Goal: Information Seeking & Learning: Learn about a topic

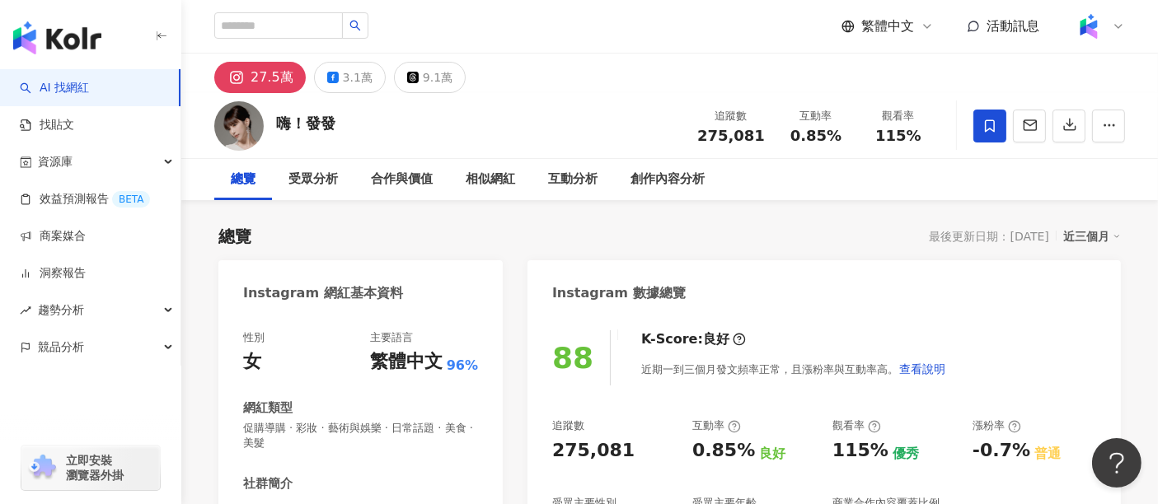
click at [844, 225] on div "總覽 最後更新日期：2025/10/1 近三個月" at bounding box center [669, 236] width 902 height 23
click at [625, 99] on div "嗨！發發 追蹤數 275,081 互動率 0.85% 觀看率 115%" at bounding box center [669, 125] width 977 height 65
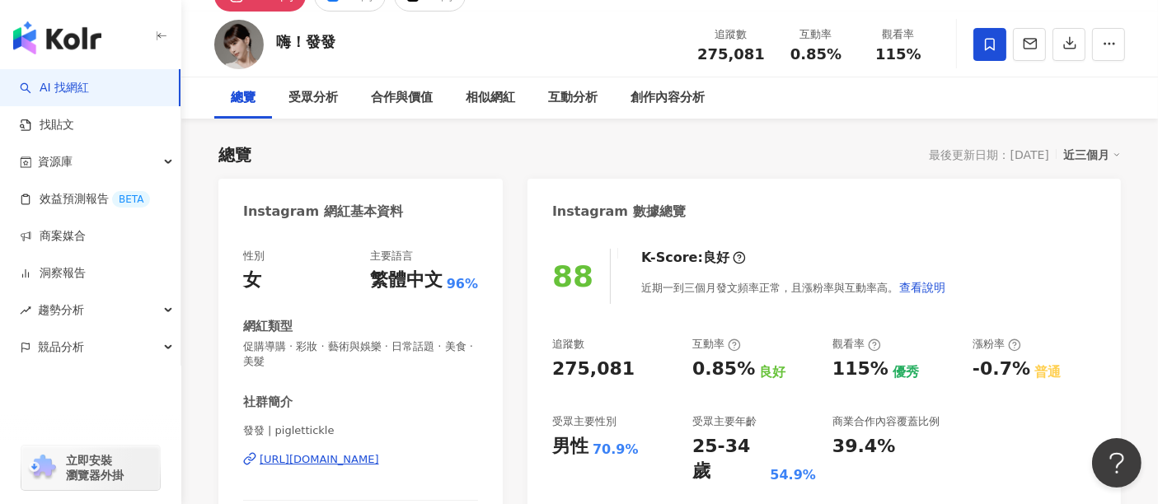
scroll to position [183, 0]
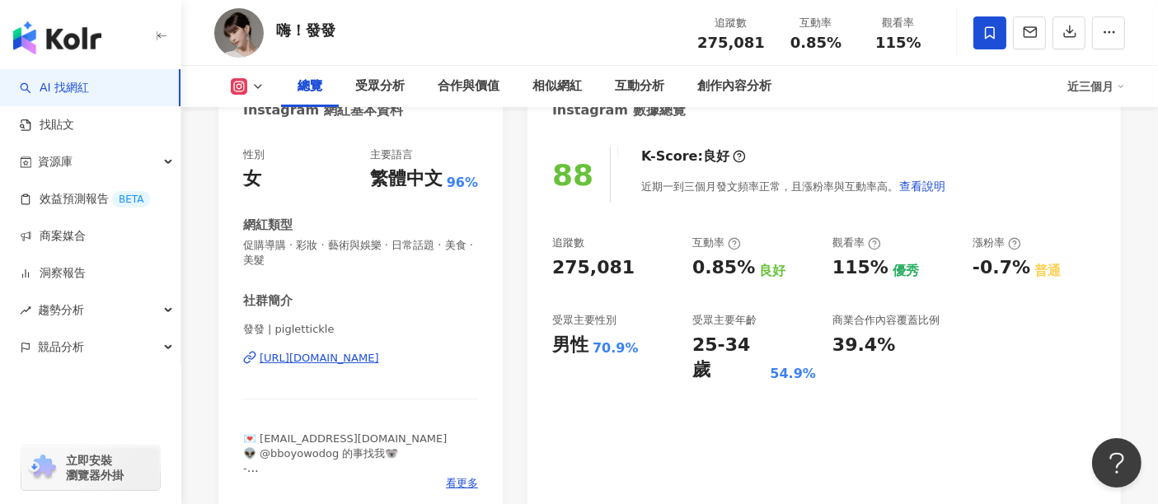
click at [348, 361] on div "https://www.instagram.com/piglettickle/" at bounding box center [319, 358] width 119 height 15
drag, startPoint x: 763, startPoint y: 45, endPoint x: 705, endPoint y: 47, distance: 57.7
click at [705, 47] on div "275,081" at bounding box center [731, 43] width 68 height 16
copy span "275,081"
drag, startPoint x: 834, startPoint y: 36, endPoint x: 791, endPoint y: 45, distance: 43.8
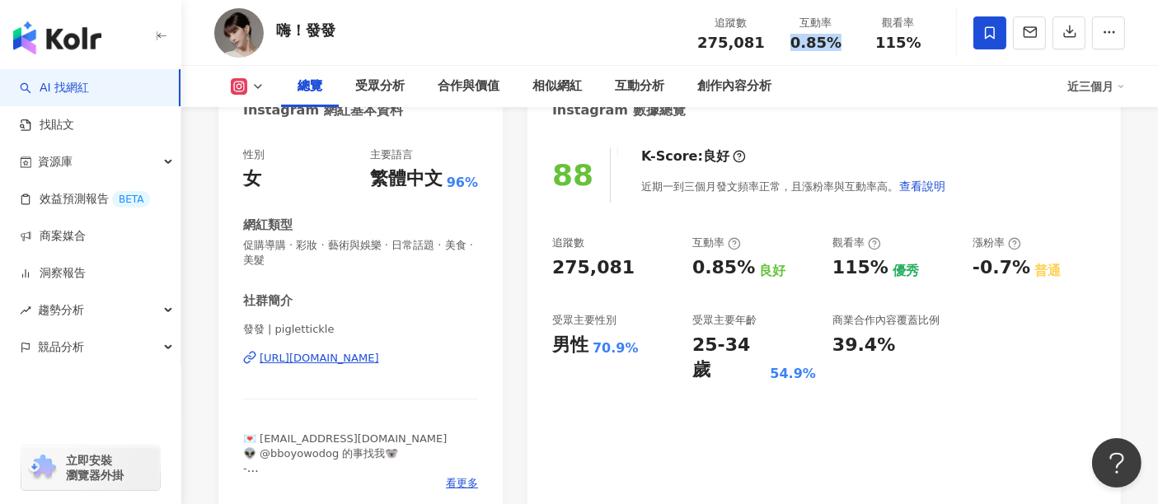
click at [791, 45] on div "0.85%" at bounding box center [816, 43] width 63 height 16
copy span "0.85%"
drag, startPoint x: 924, startPoint y: 45, endPoint x: 869, endPoint y: 44, distance: 54.4
click at [869, 44] on div "115%" at bounding box center [898, 43] width 63 height 16
copy span "115%"
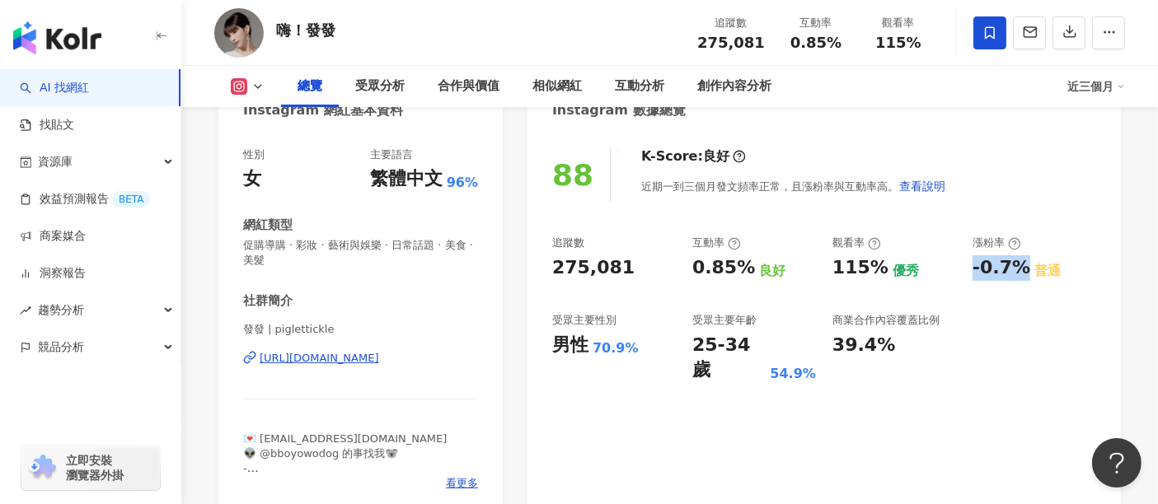
drag, startPoint x: 1022, startPoint y: 271, endPoint x: 971, endPoint y: 269, distance: 51.1
click at [971, 269] on div "追蹤數 275,081 互動率 0.85% 良好 觀看率 115% 優秀 漲粉率 -0.7% 普通 受眾主要性別 男性 70.9% 受眾主要年齡 25-34 …" at bounding box center [824, 310] width 544 height 148
copy div "-0.7%"
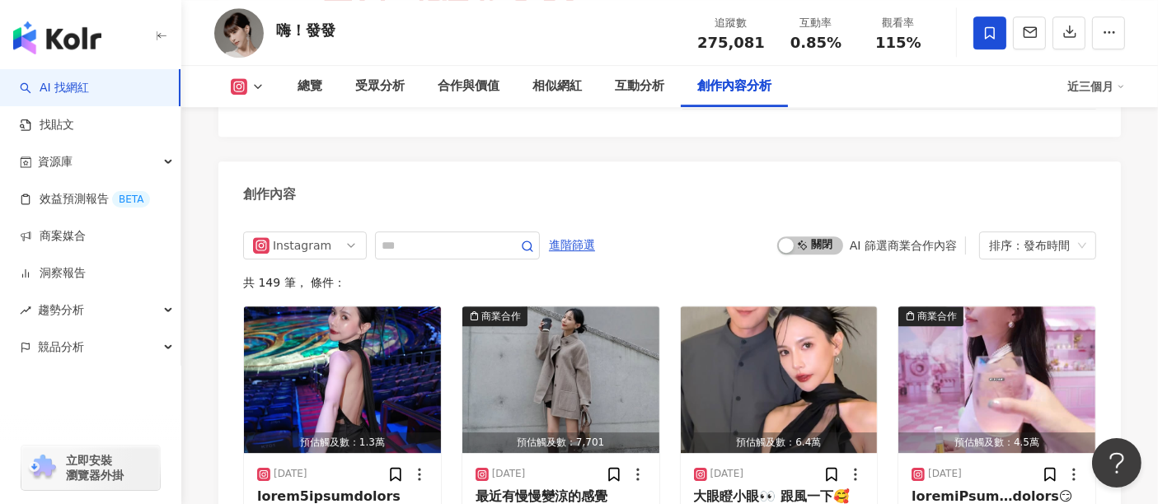
scroll to position [5036, 0]
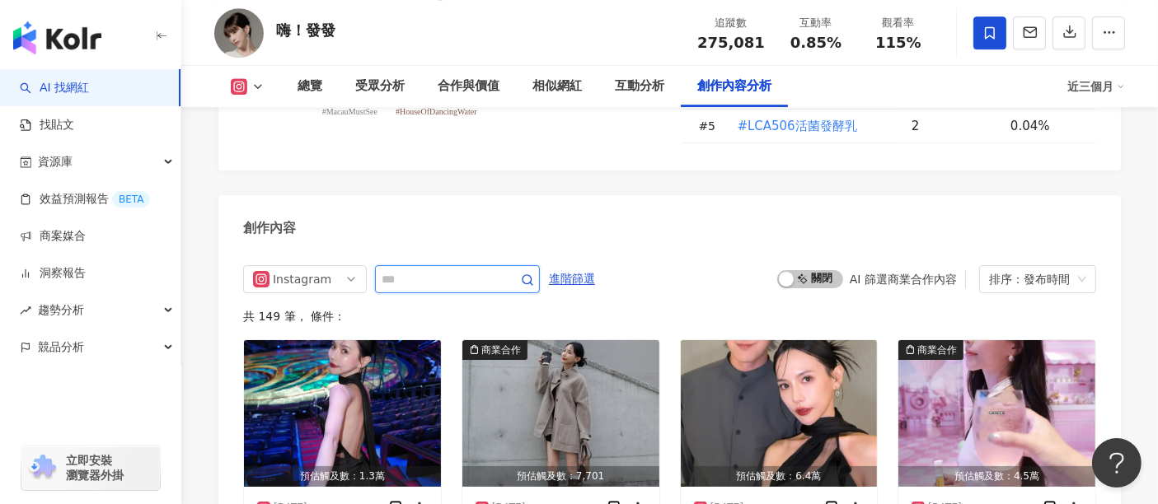
click at [497, 269] on input "text" at bounding box center [439, 279] width 115 height 20
type input "*"
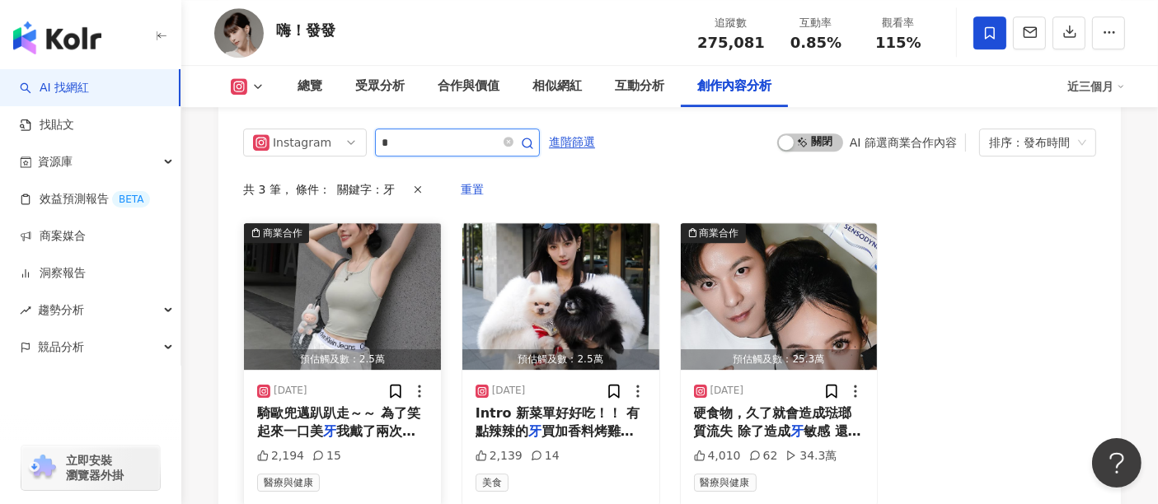
scroll to position [5263, 0]
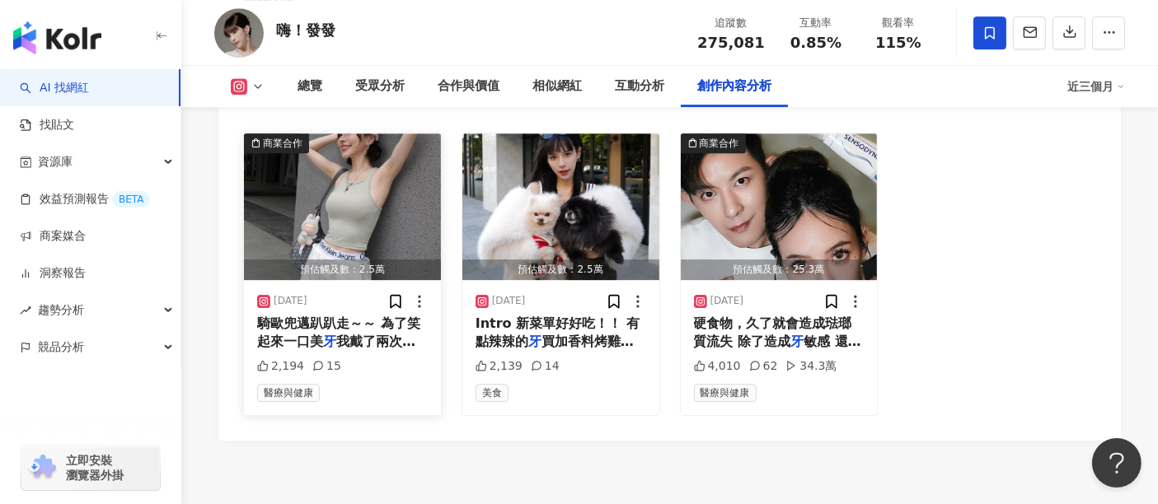
click at [363, 334] on span "我戴了兩次" at bounding box center [375, 342] width 79 height 16
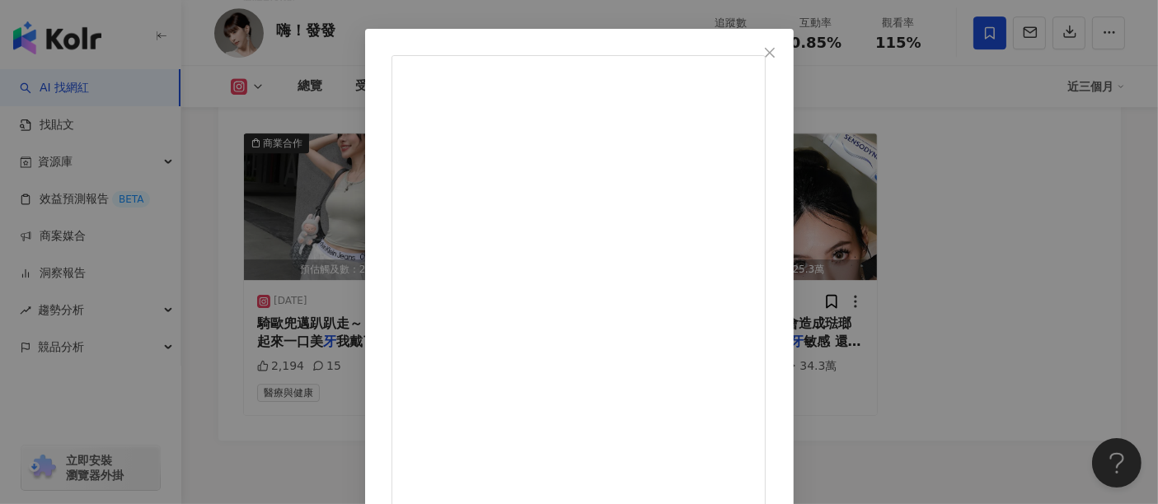
scroll to position [91, 0]
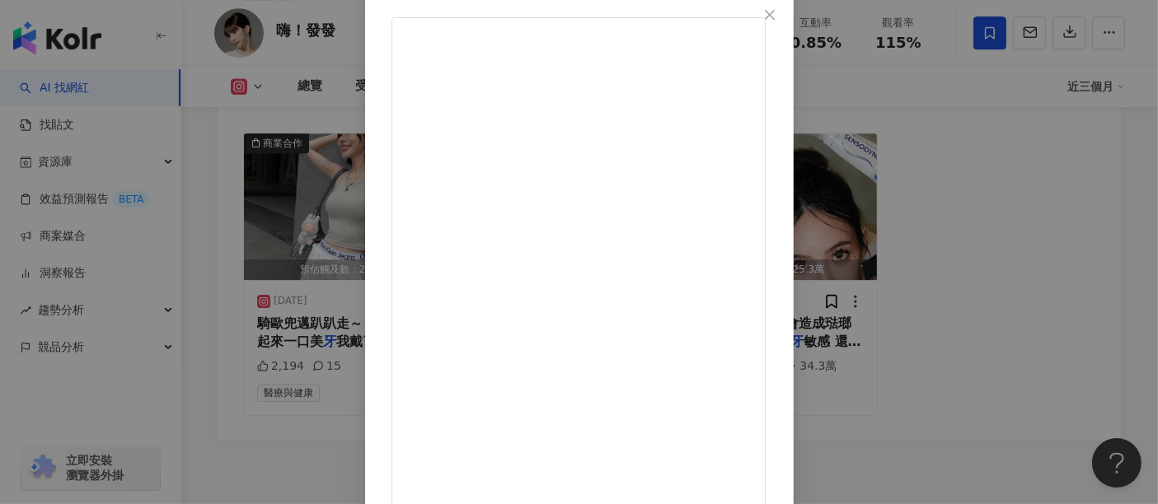
drag, startPoint x: 685, startPoint y: 251, endPoint x: 640, endPoint y: 255, distance: 44.8
copy div "育牙醫"
click at [1056, 227] on div "嗨！發發 2025/7/20 最近的生活型態都是最後一張哈哈哈哈😂 借婆婆的安全帽⛑️騎歐兜邁趴趴走～～ 為了笑起來一口美牙 我戴了兩次牙套！定期洗牙、噴砂也…" at bounding box center [579, 252] width 1158 height 504
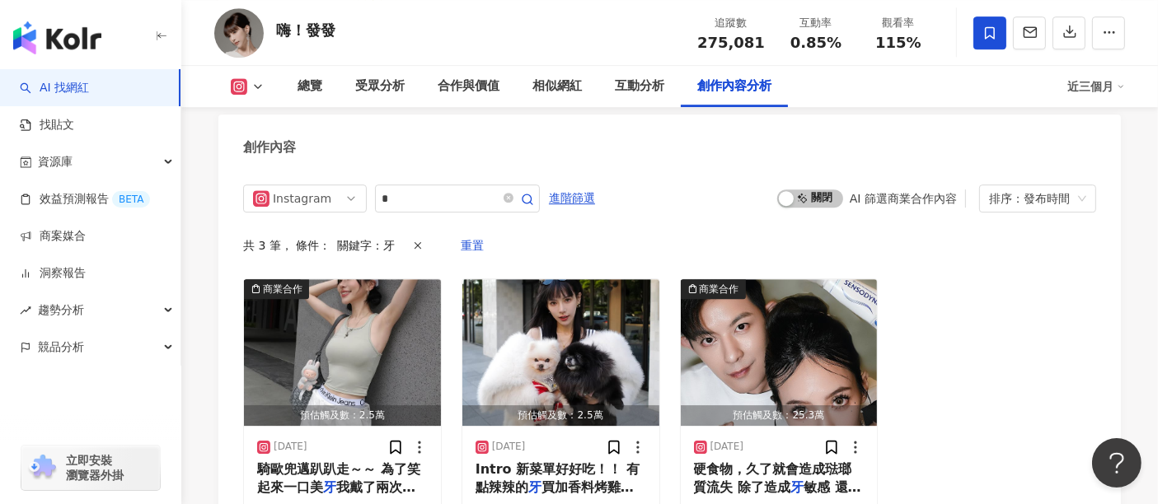
scroll to position [4988, 0]
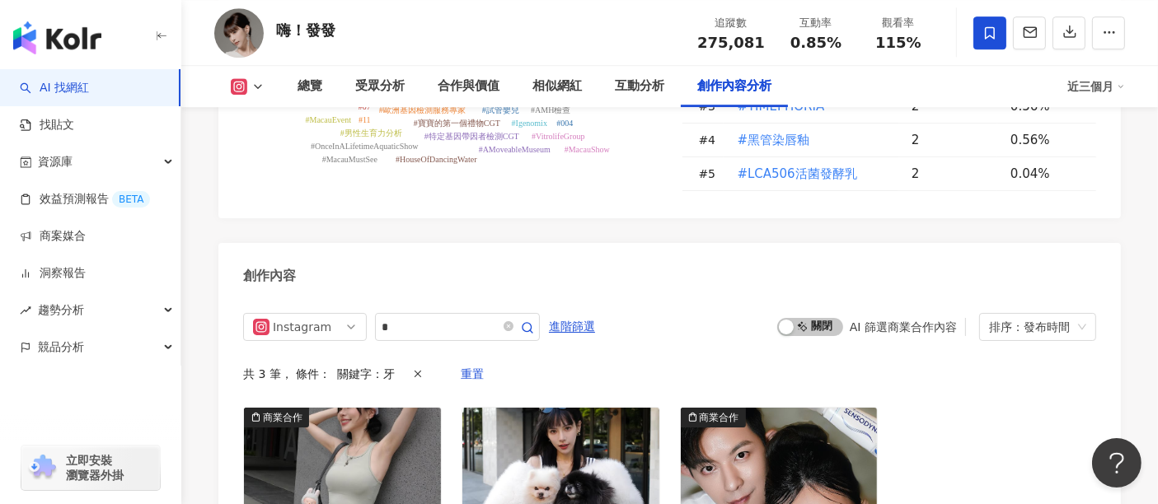
click at [82, 86] on link "AI 找網紅" at bounding box center [54, 88] width 69 height 16
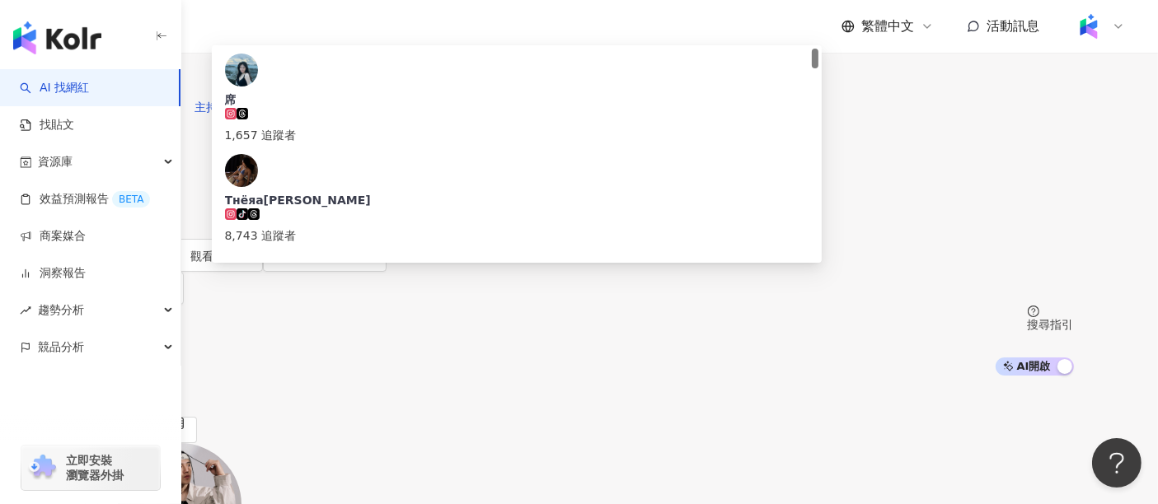
type input "**"
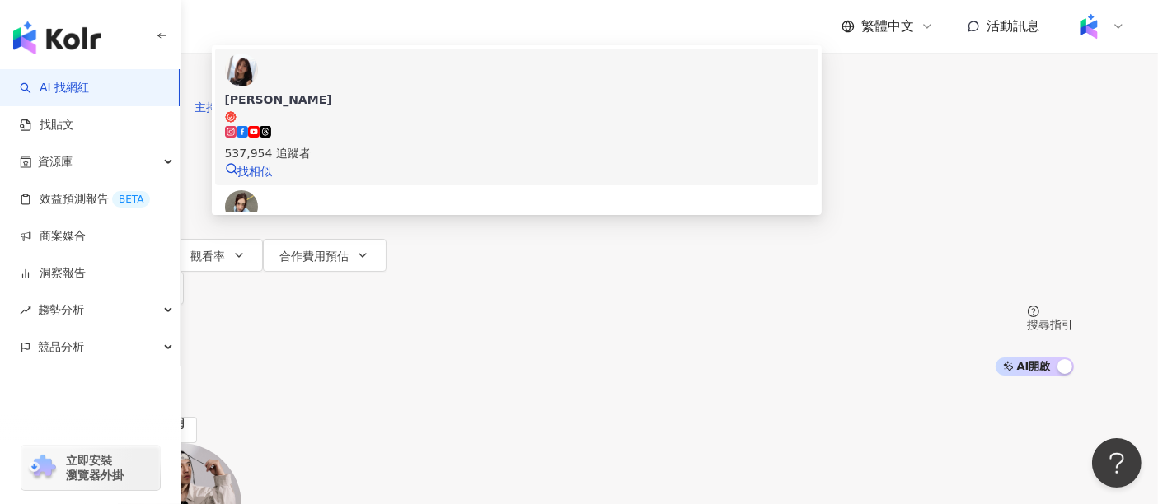
click at [544, 124] on span "[PERSON_NAME]" at bounding box center [516, 107] width 583 height 32
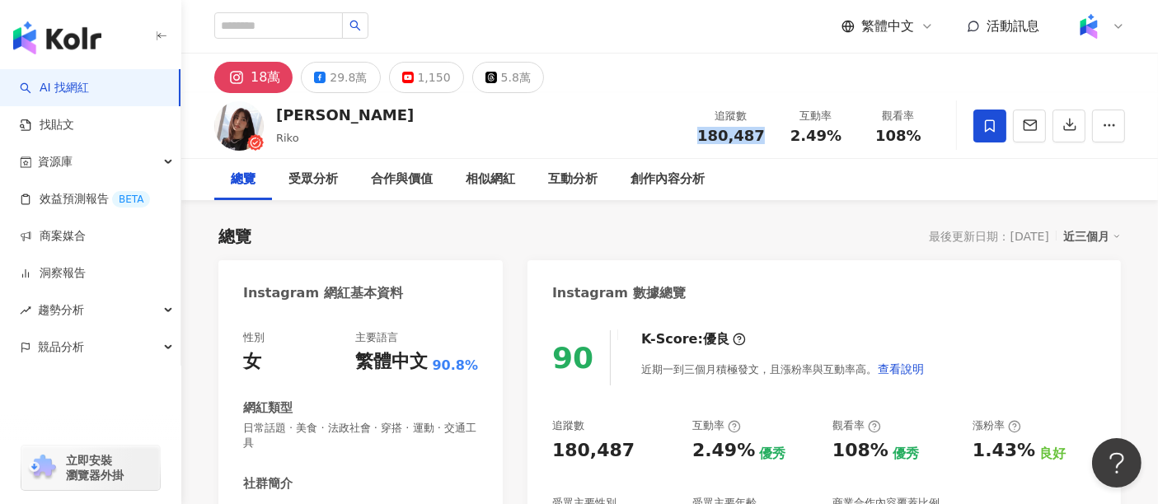
drag, startPoint x: 765, startPoint y: 135, endPoint x: 705, endPoint y: 141, distance: 59.6
click at [705, 141] on div "180,487" at bounding box center [731, 136] width 68 height 16
copy span "180,487"
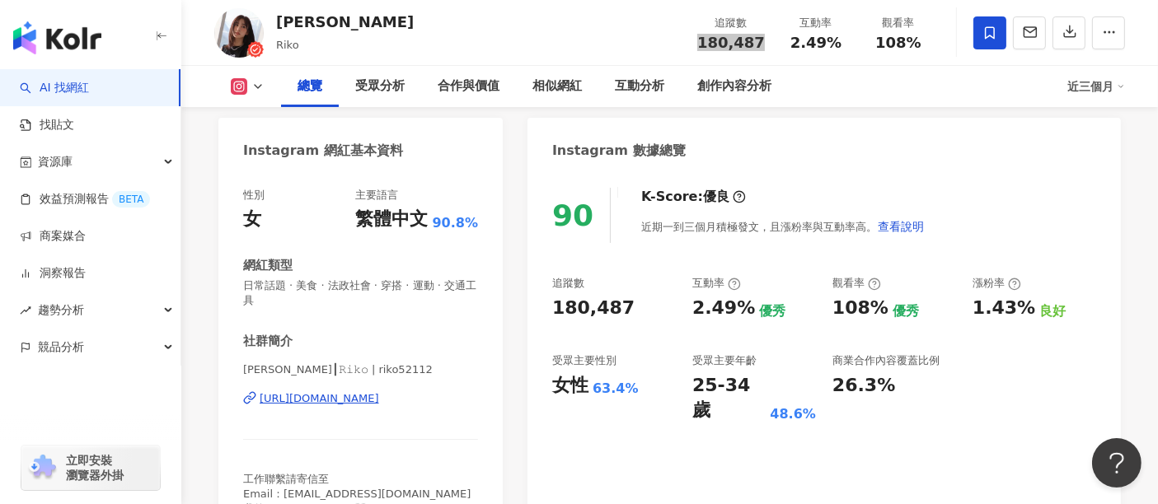
scroll to position [274, 0]
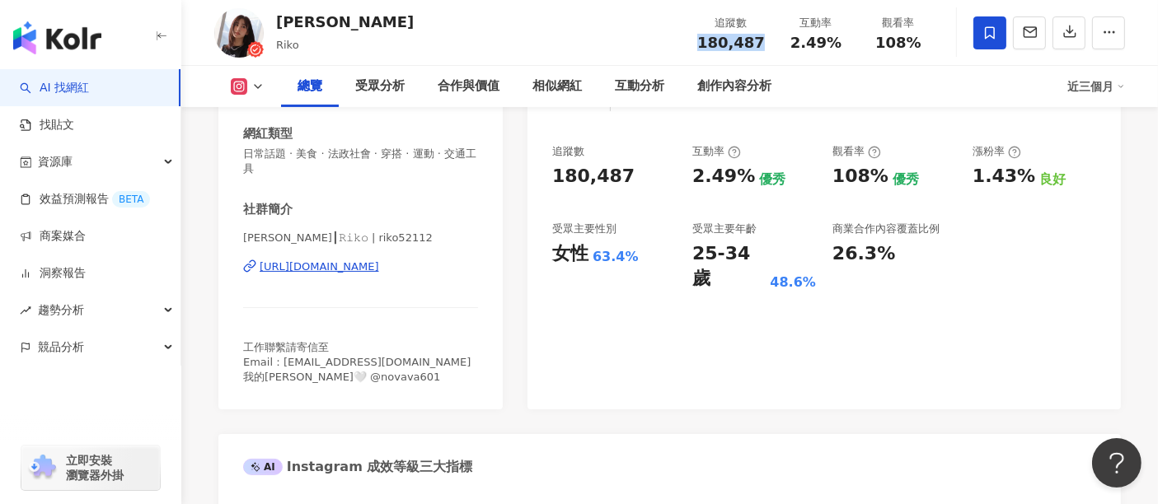
click at [355, 271] on div "https://www.instagram.com/riko52112/" at bounding box center [319, 267] width 119 height 15
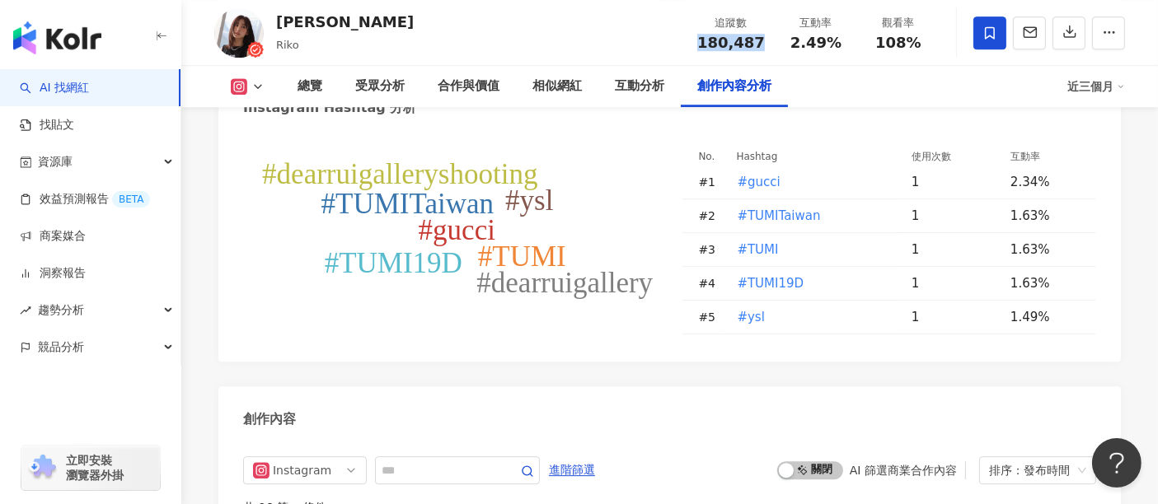
scroll to position [5036, 0]
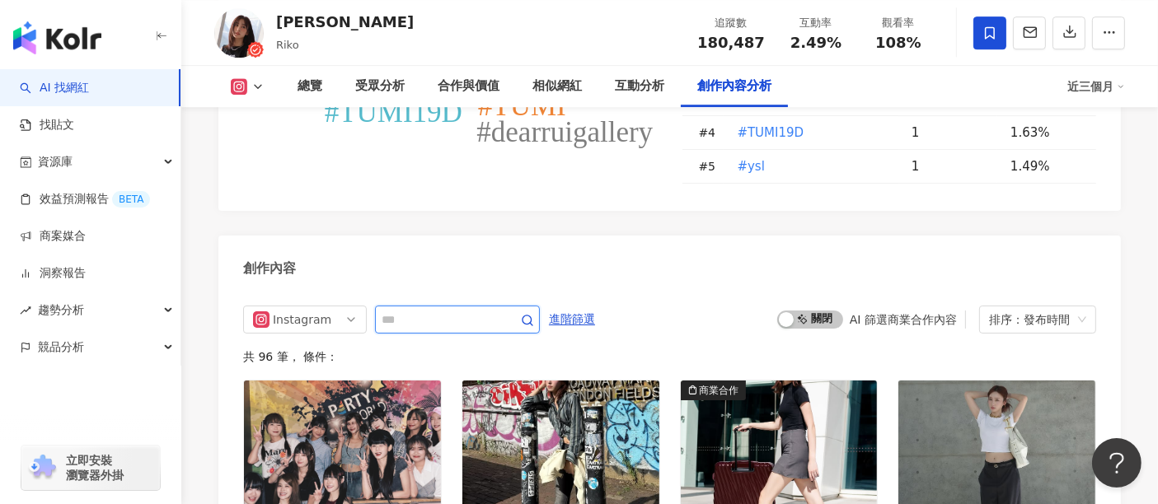
click at [468, 310] on input "text" at bounding box center [439, 320] width 115 height 20
type input "*"
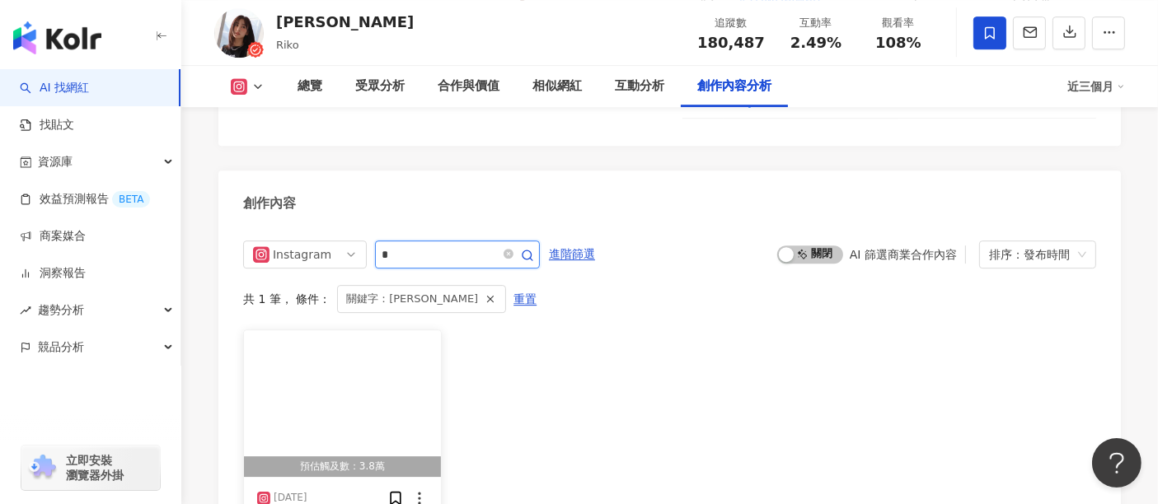
scroll to position [5168, 0]
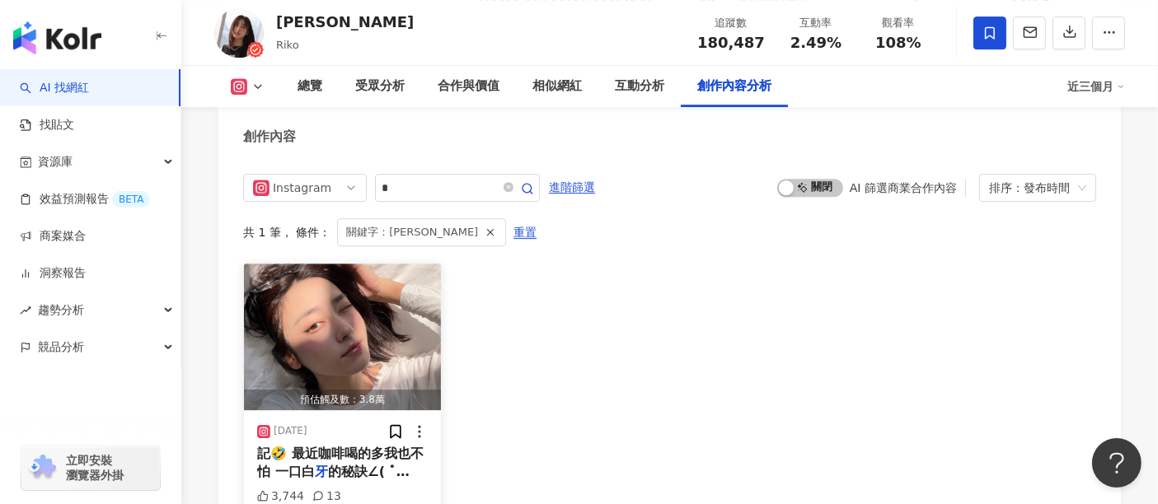
click at [327, 464] on span "的秘訣∠( ﾟ▽ﾟ)／☆ 診所 @yu" at bounding box center [339, 481] width 165 height 34
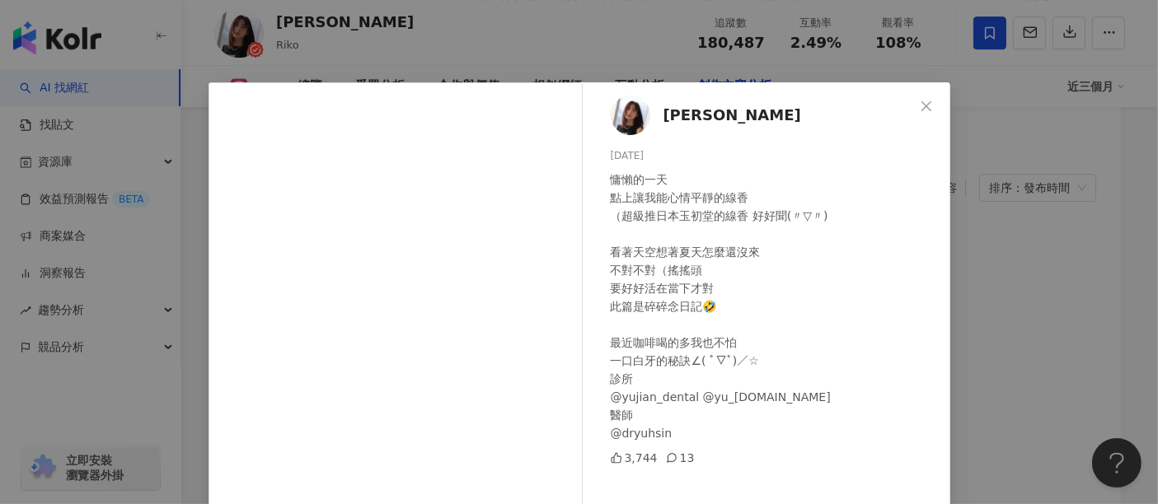
scroll to position [73, 0]
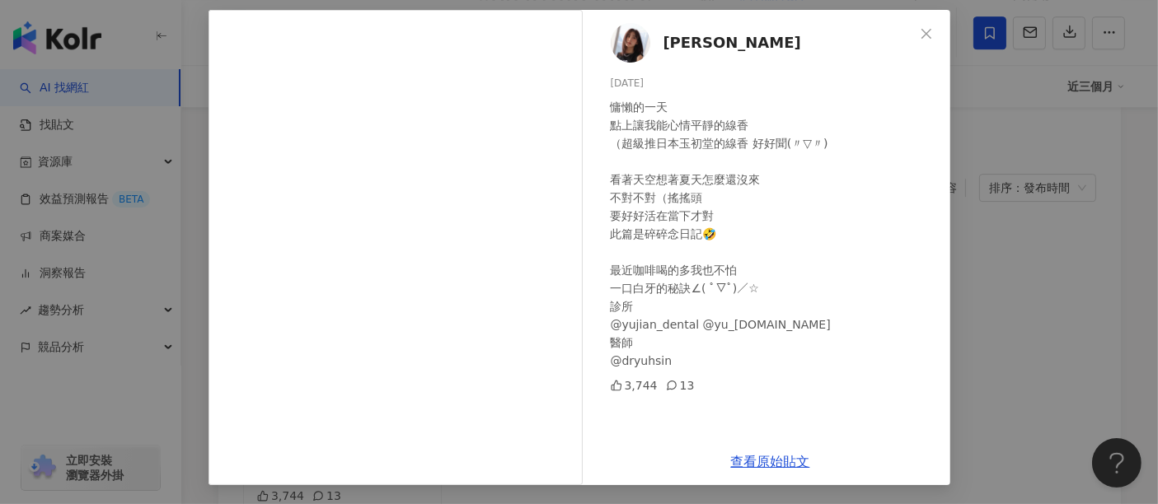
click at [965, 224] on div "席惟倫 2025/3/23 慵懶的一天 點上讓我能心情平靜的線香 （超級推日本玉初堂的線香 好好聞(〃▽〃) 看著天空想著夏天怎麼還沒來 不對不對（搖搖頭 要…" at bounding box center [579, 252] width 1158 height 504
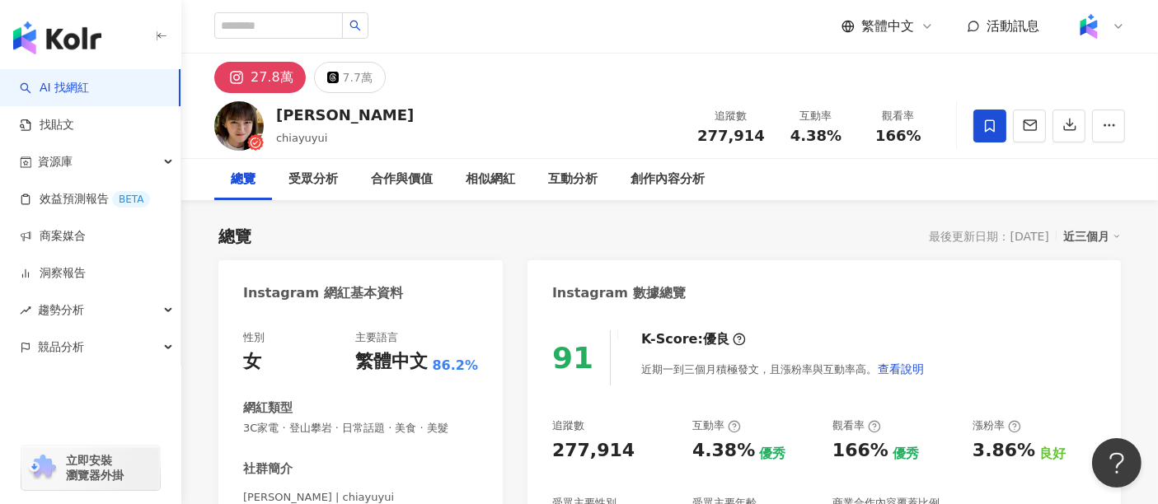
scroll to position [274, 0]
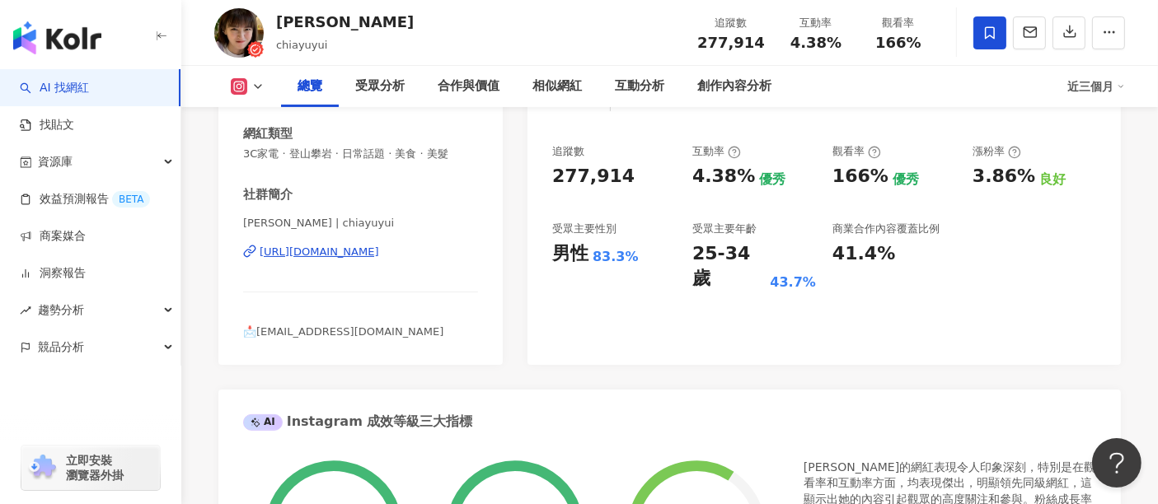
click at [379, 251] on div "https://www.instagram.com/chiayuyui/" at bounding box center [319, 252] width 119 height 15
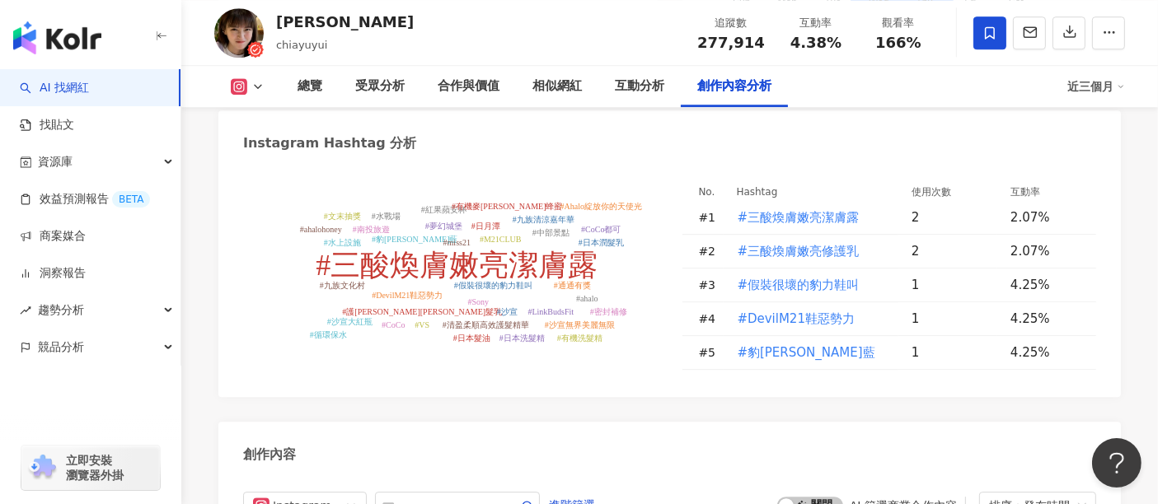
scroll to position [4944, 0]
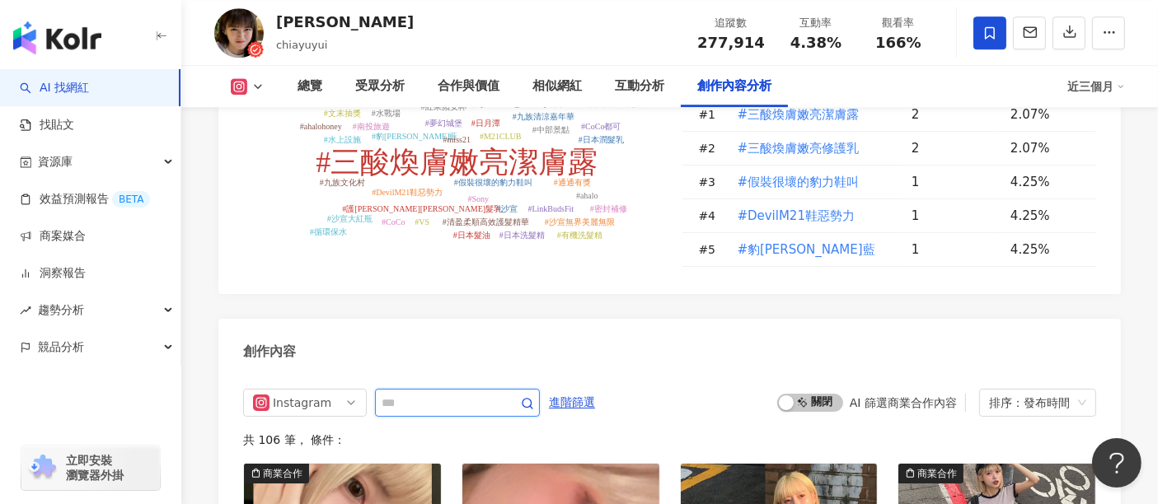
click at [464, 393] on input "text" at bounding box center [439, 403] width 115 height 20
type input "*"
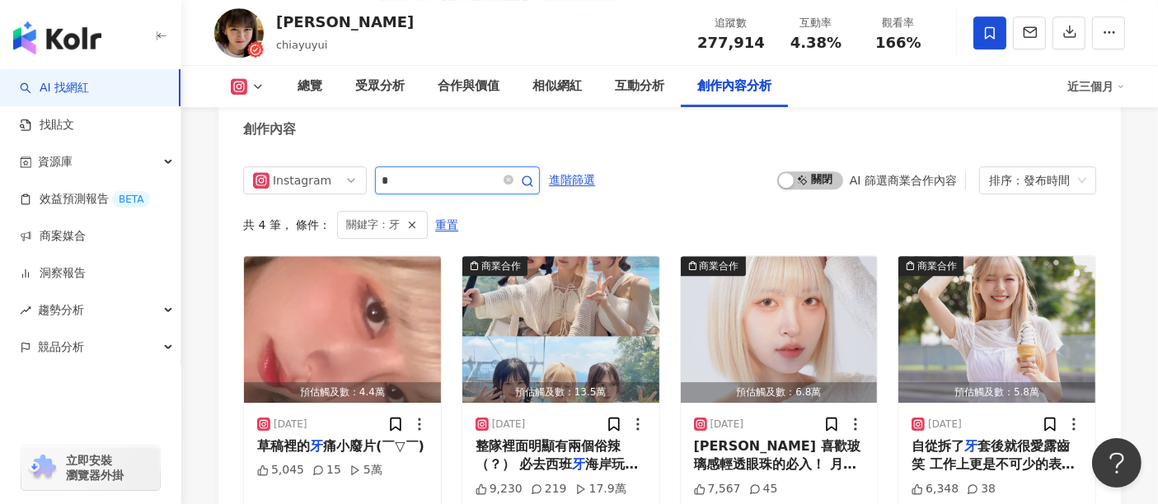
scroll to position [5277, 0]
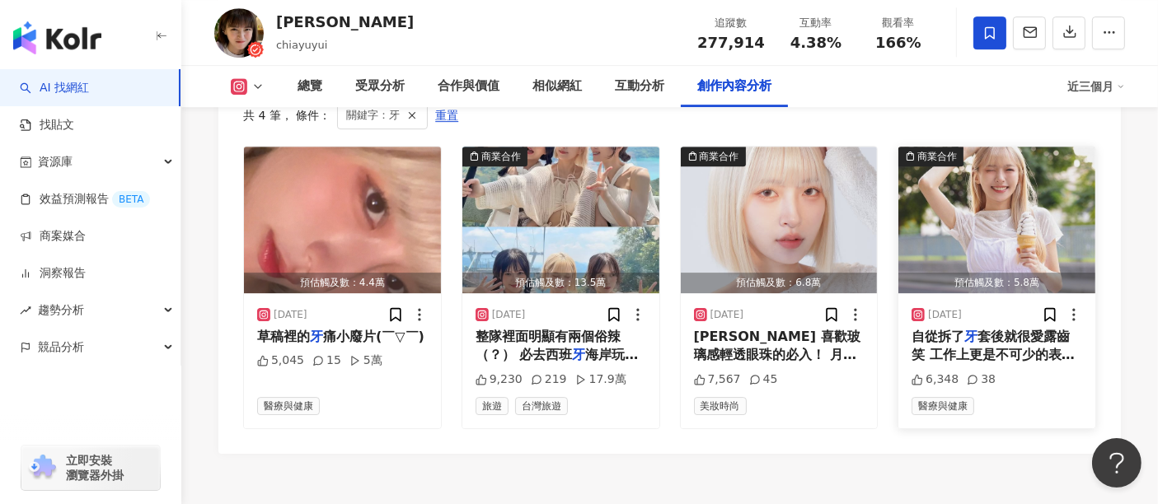
click at [1025, 329] on span "套後就很愛露齒笑 工作上更是不可少的表情包之一(￣▽￣)/ 加上從小到大我就是個敏感" at bounding box center [992, 364] width 163 height 71
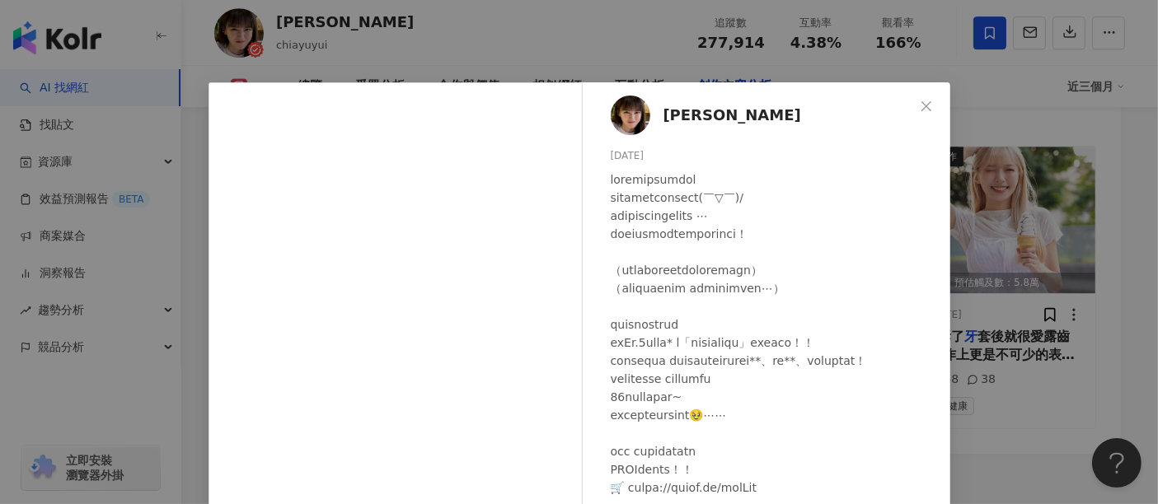
scroll to position [12, 0]
click at [1057, 437] on div "Yuki 2024/10/7 6,348 38 查看原始貼文" at bounding box center [579, 252] width 1158 height 504
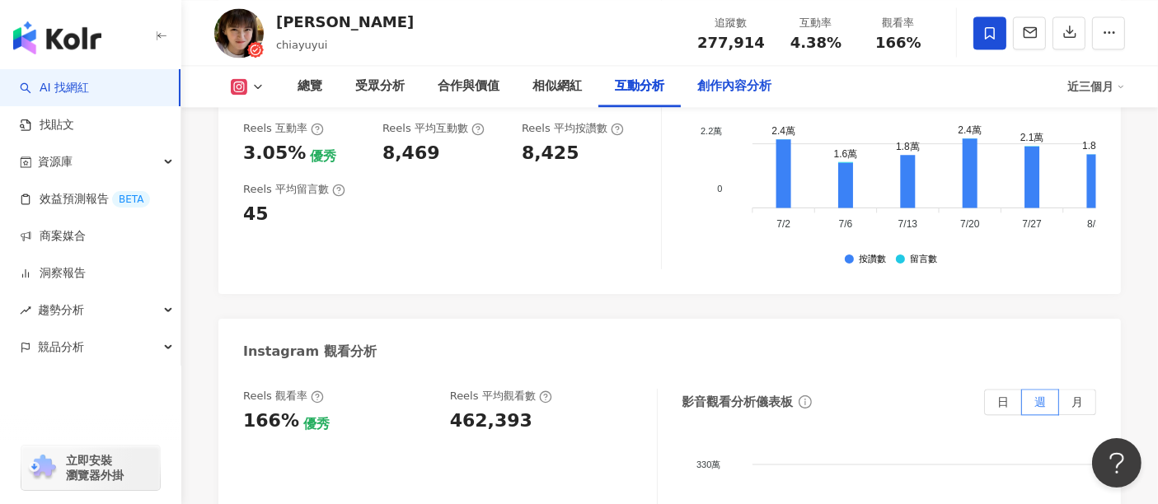
scroll to position [3537, 0]
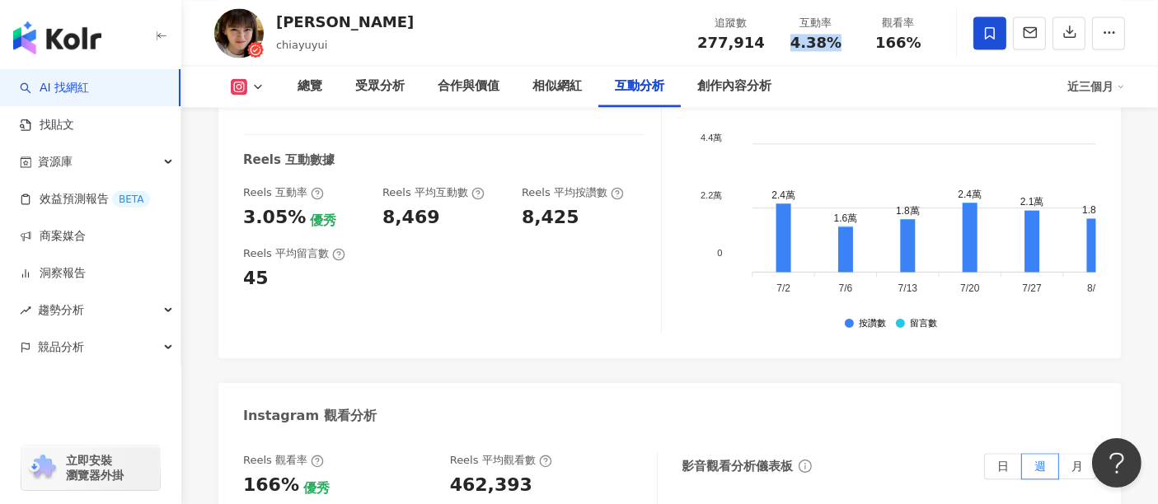
drag, startPoint x: 835, startPoint y: 44, endPoint x: 781, endPoint y: 39, distance: 53.8
click at [781, 39] on div "互動率 4.38%" at bounding box center [816, 32] width 82 height 35
copy span "4.38%"
drag, startPoint x: 758, startPoint y: 44, endPoint x: 699, endPoint y: 52, distance: 59.9
click at [699, 52] on div "追蹤數 277,914 互動率 4.38% 觀看率 166%" at bounding box center [813, 32] width 252 height 49
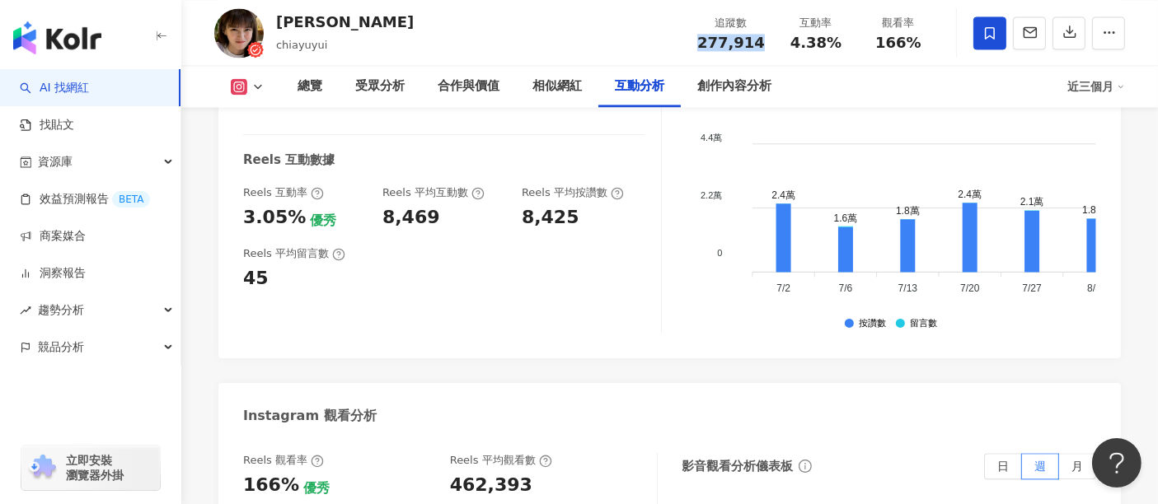
copy span "277,914"
drag, startPoint x: 921, startPoint y: 48, endPoint x: 861, endPoint y: 48, distance: 60.2
click at [861, 48] on div "觀看率 166%" at bounding box center [898, 32] width 82 height 35
copy span "166%"
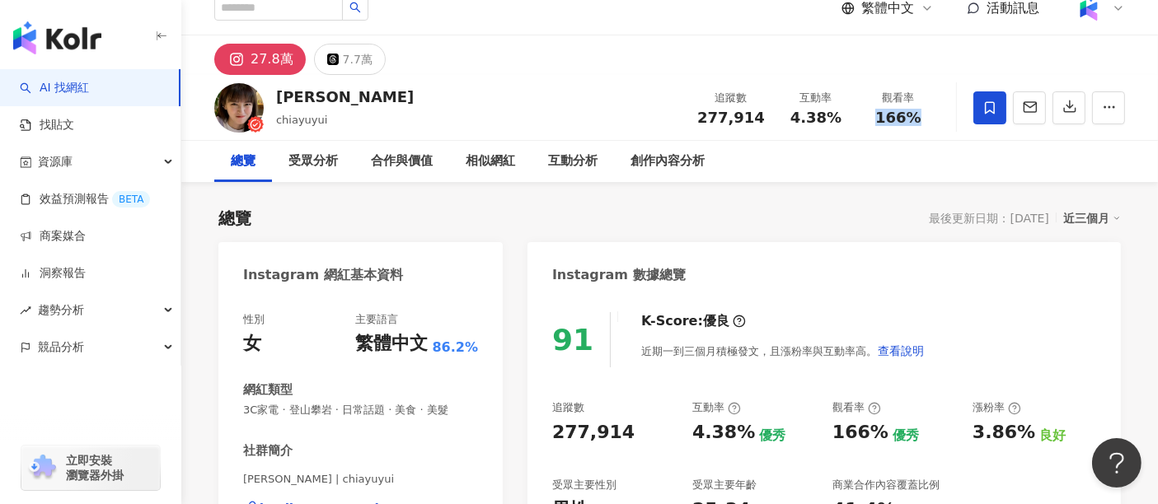
scroll to position [0, 0]
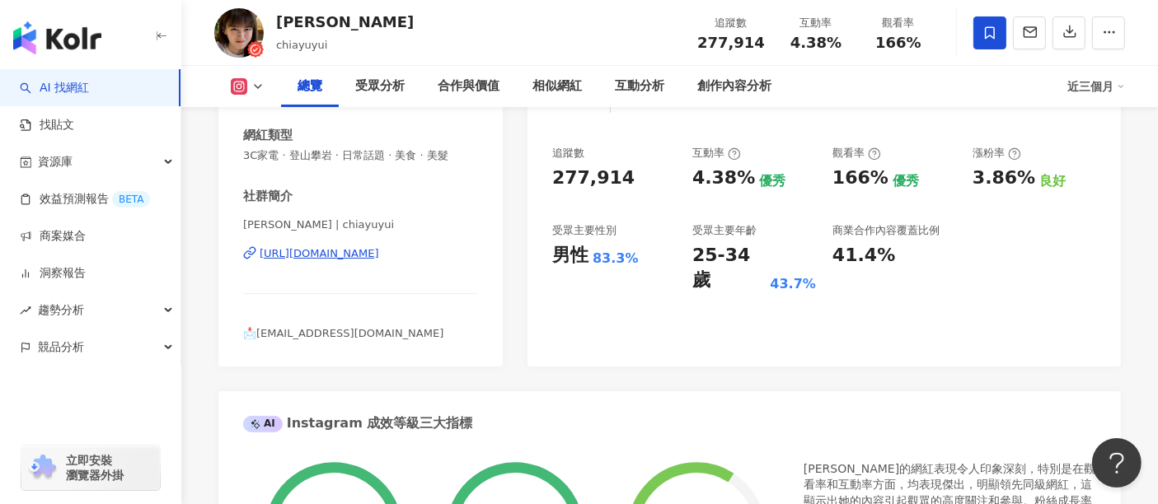
scroll to position [183, 0]
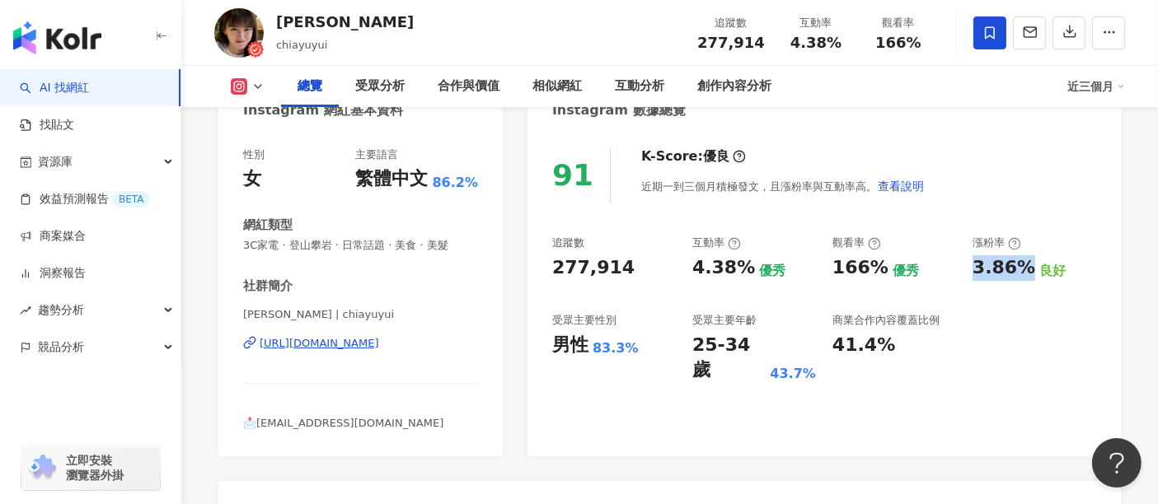
drag, startPoint x: 1022, startPoint y: 265, endPoint x: 972, endPoint y: 273, distance: 50.1
click at [972, 273] on div "3.86%" at bounding box center [1003, 268] width 63 height 26
copy div "3.86%"
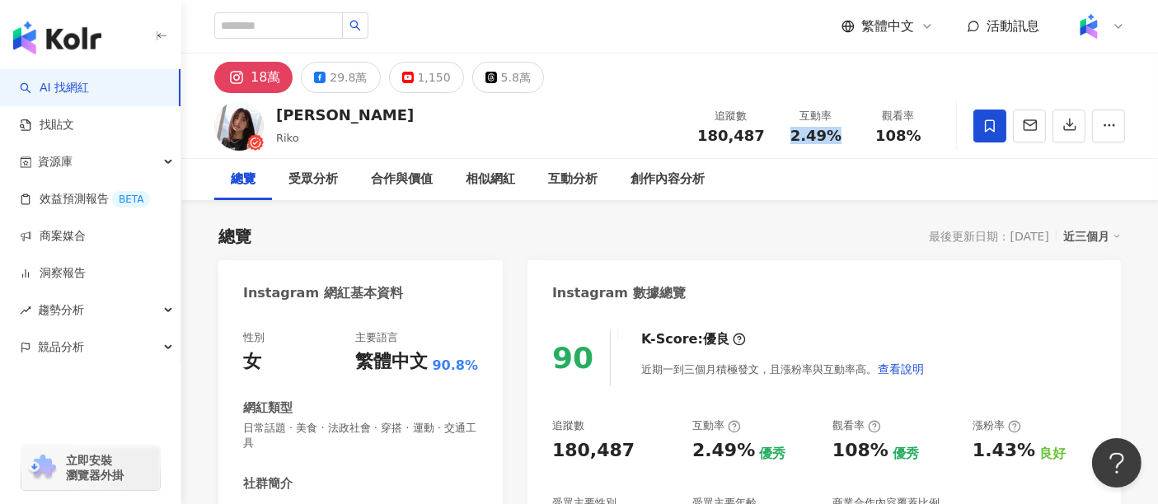
drag, startPoint x: 846, startPoint y: 134, endPoint x: 795, endPoint y: 140, distance: 50.7
click at [795, 140] on div "2.49%" at bounding box center [816, 136] width 63 height 16
copy span "2.49%"
drag, startPoint x: 926, startPoint y: 135, endPoint x: 872, endPoint y: 139, distance: 54.5
click at [872, 139] on div "108%" at bounding box center [898, 136] width 63 height 16
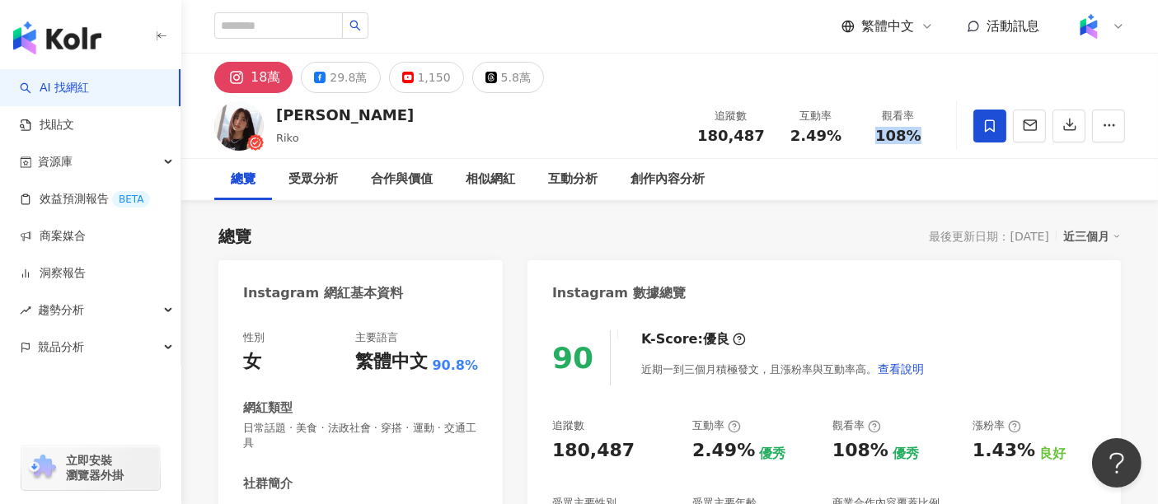
copy span "108%"
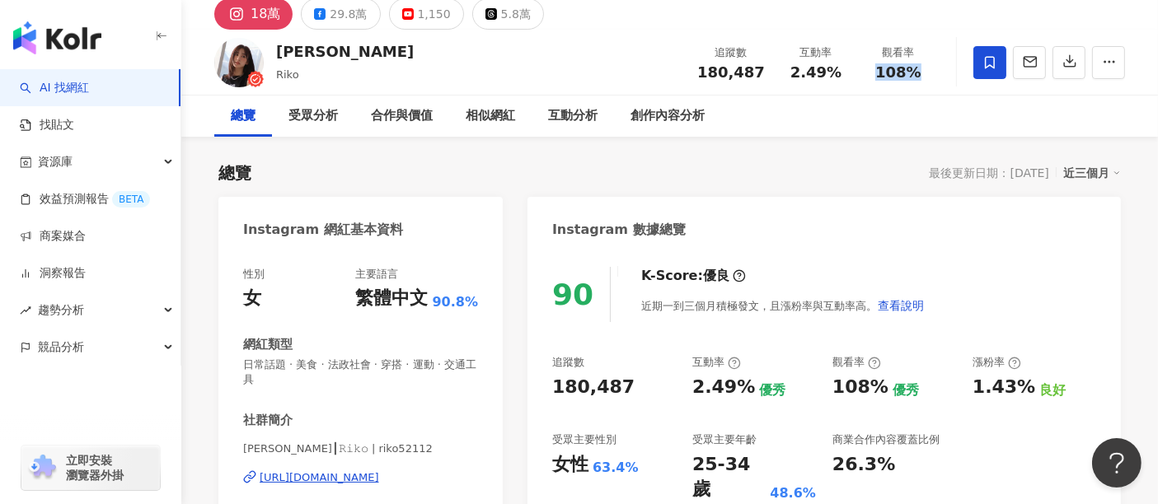
scroll to position [91, 0]
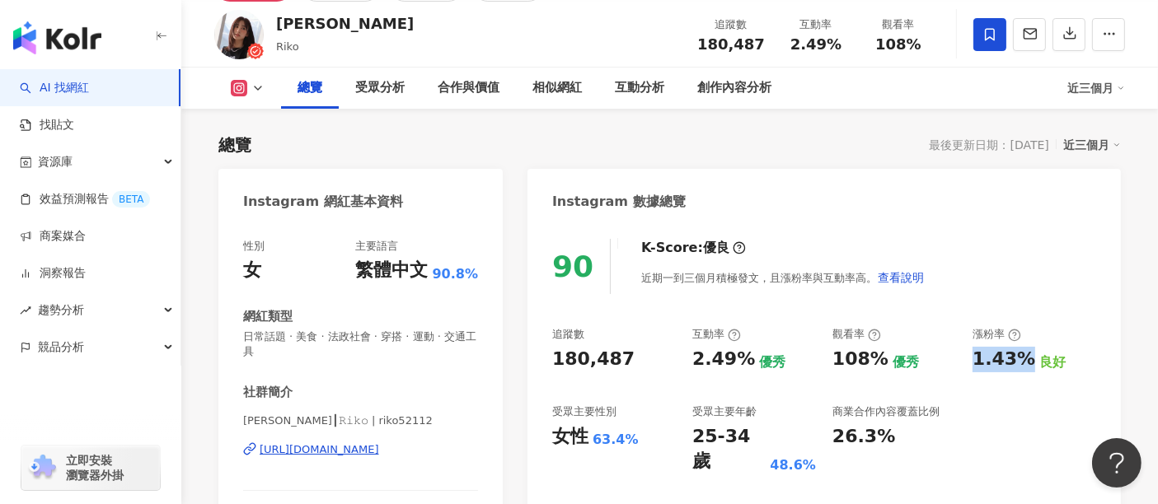
drag, startPoint x: 1027, startPoint y: 354, endPoint x: 973, endPoint y: 358, distance: 53.7
click at [973, 358] on div "1.43%" at bounding box center [1003, 360] width 63 height 26
copy div "1.43%"
